Goal: Task Accomplishment & Management: Complete application form

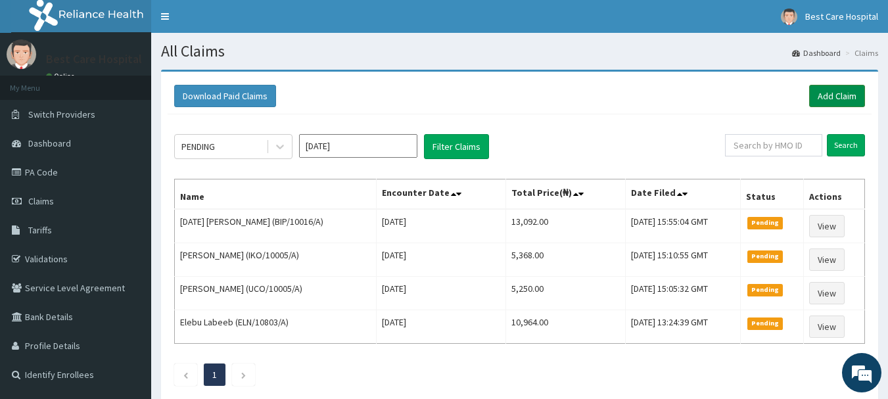
click at [840, 88] on link "Add Claim" at bounding box center [838, 96] width 56 height 22
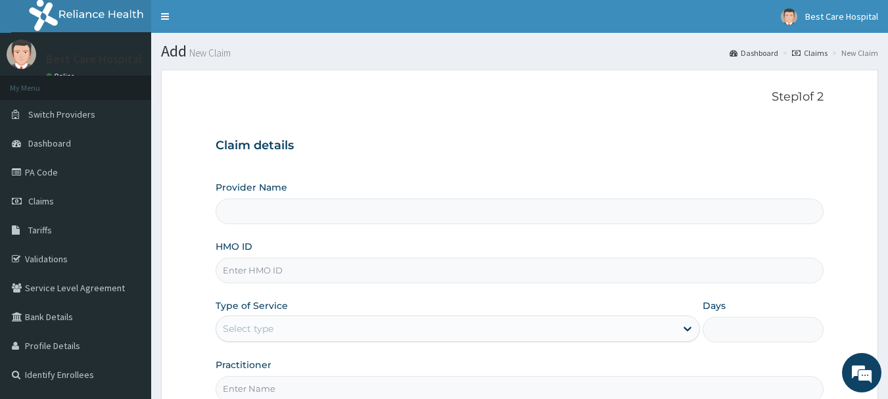
click at [416, 218] on input "Provider Name" at bounding box center [520, 212] width 609 height 26
type input "Bestcare Hospital"
click at [343, 271] on input "HMO ID" at bounding box center [520, 271] width 609 height 26
paste input "HPS/10028/A"
click at [238, 274] on input "HPS/10028/A" at bounding box center [520, 271] width 609 height 26
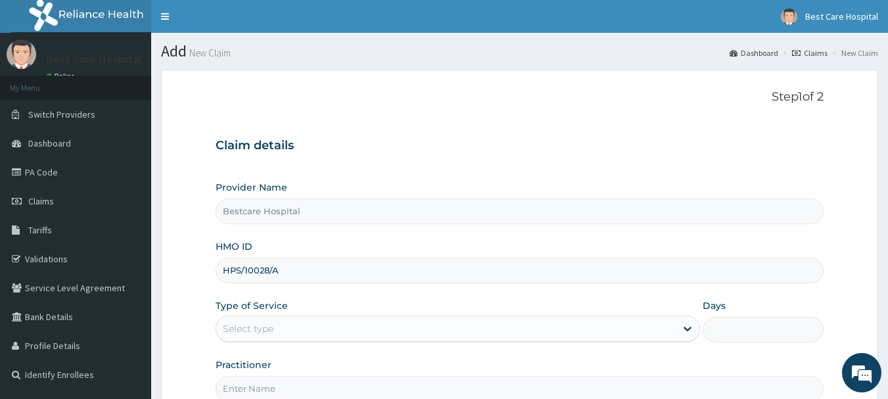
type input "HPS/10028/A"
click at [337, 335] on div "Select type" at bounding box center [446, 328] width 460 height 21
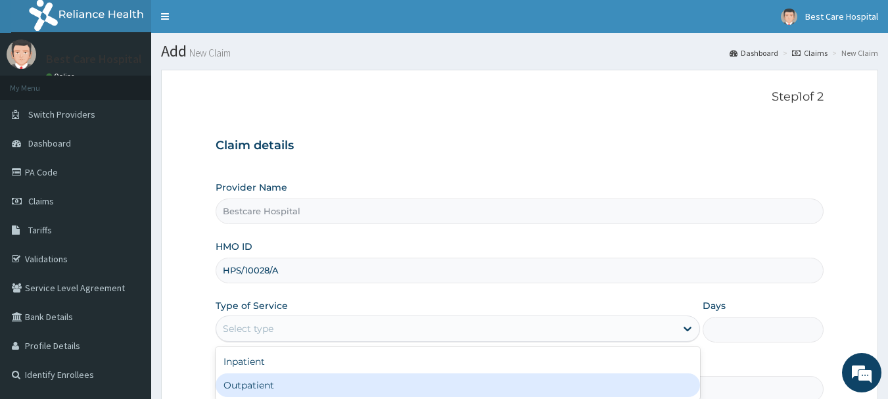
click at [290, 383] on div "Outpatient" at bounding box center [458, 386] width 485 height 24
type input "1"
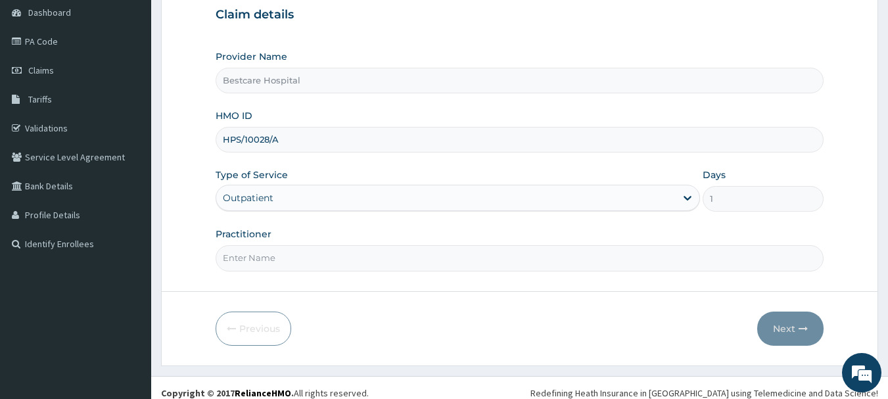
scroll to position [132, 0]
click at [345, 261] on input "Practitioner" at bounding box center [520, 258] width 609 height 26
type input "d"
type input "DR [PERSON_NAME]"
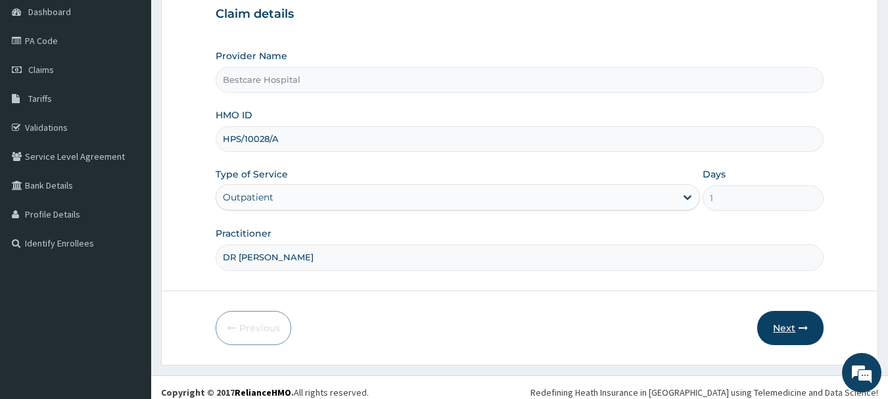
click at [776, 321] on button "Next" at bounding box center [791, 328] width 66 height 34
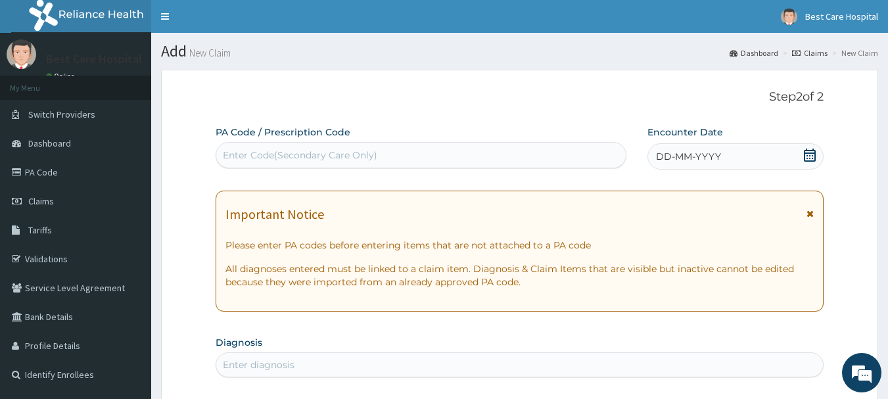
click at [342, 151] on div "Enter Code(Secondary Care Only)" at bounding box center [300, 155] width 155 height 13
paste input "PA/FC5F19"
type input "PA/FC5F19"
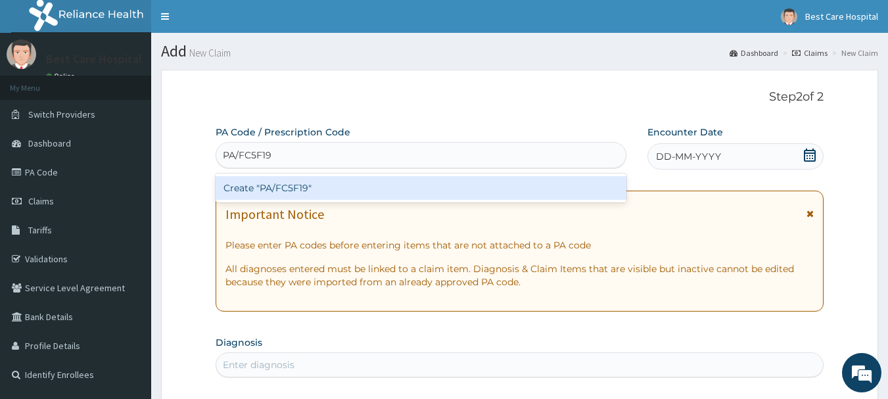
click at [323, 189] on div "Create "PA/FC5F19"" at bounding box center [422, 188] width 412 height 24
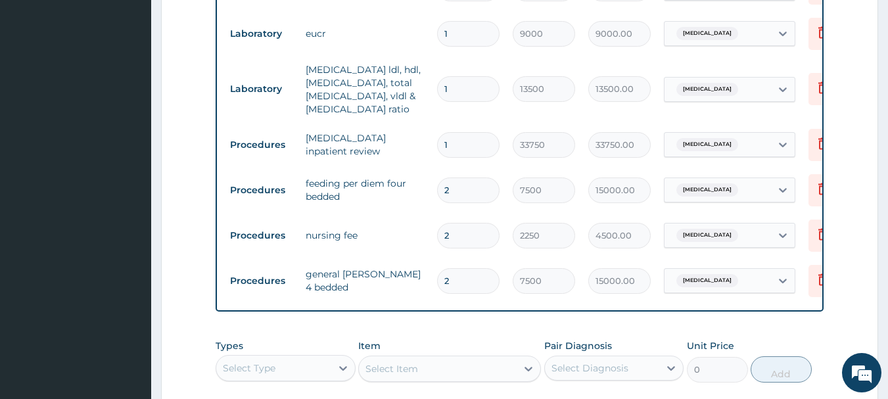
scroll to position [658, 0]
